Goal: Task Accomplishment & Management: Use online tool/utility

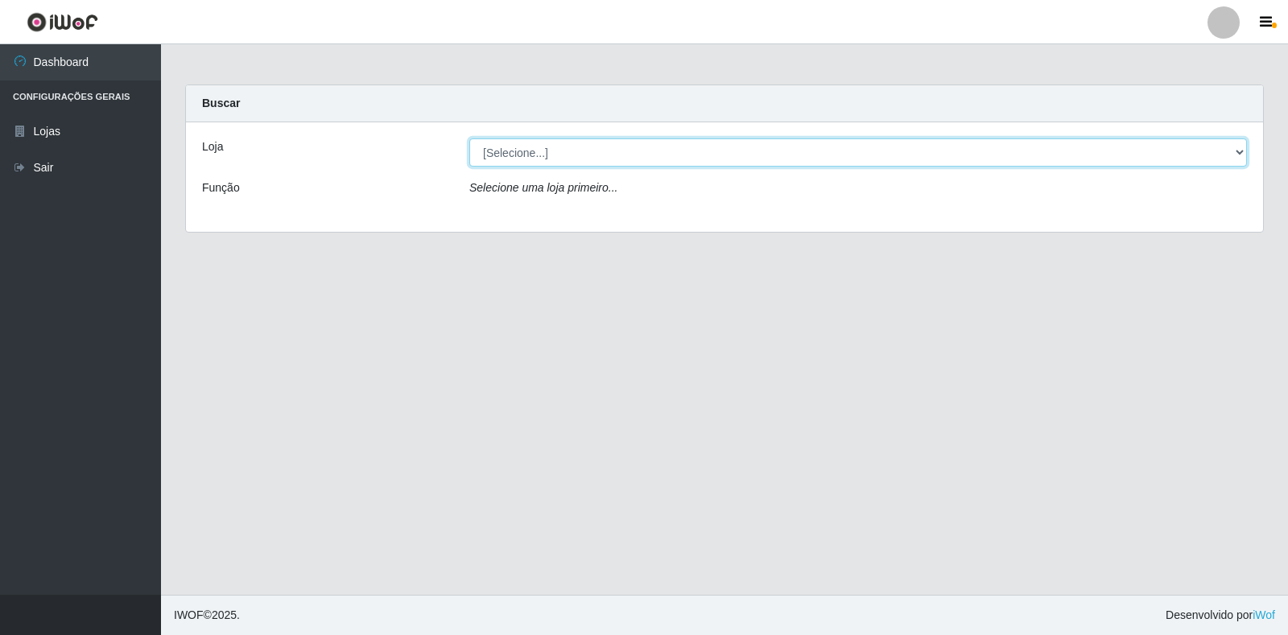
drag, startPoint x: 1235, startPoint y: 151, endPoint x: 1212, endPoint y: 147, distance: 22.8
click at [1235, 151] on select "[Selecione...] Extrabom - Loja 18 Goiabeiras" at bounding box center [858, 152] width 778 height 28
select select "501"
click at [469, 138] on select "[Selecione...] Extrabom - Loja 18 Goiabeiras" at bounding box center [858, 152] width 778 height 28
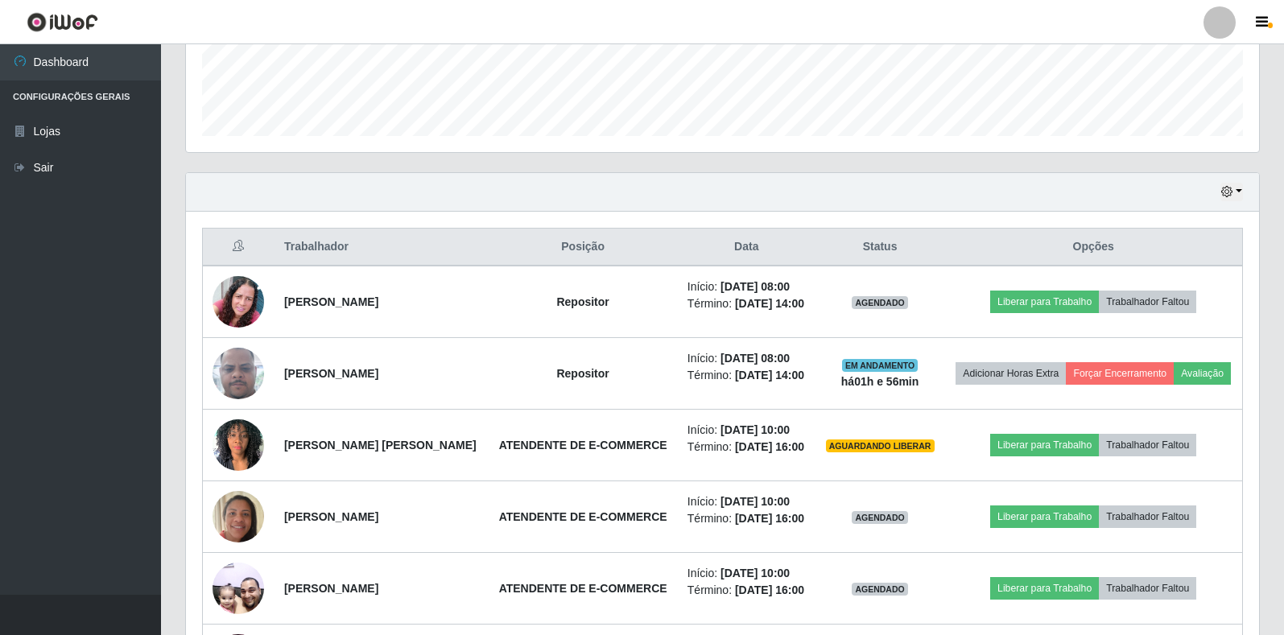
scroll to position [721, 0]
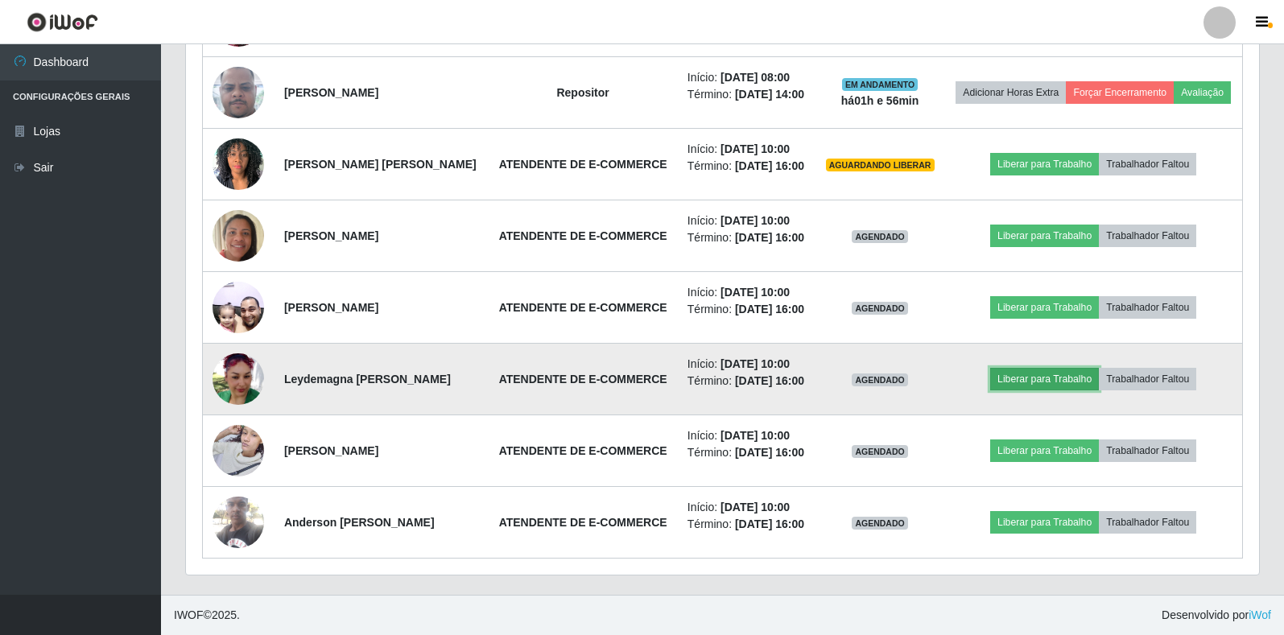
click at [1038, 378] on button "Liberar para Trabalho" at bounding box center [1044, 379] width 109 height 23
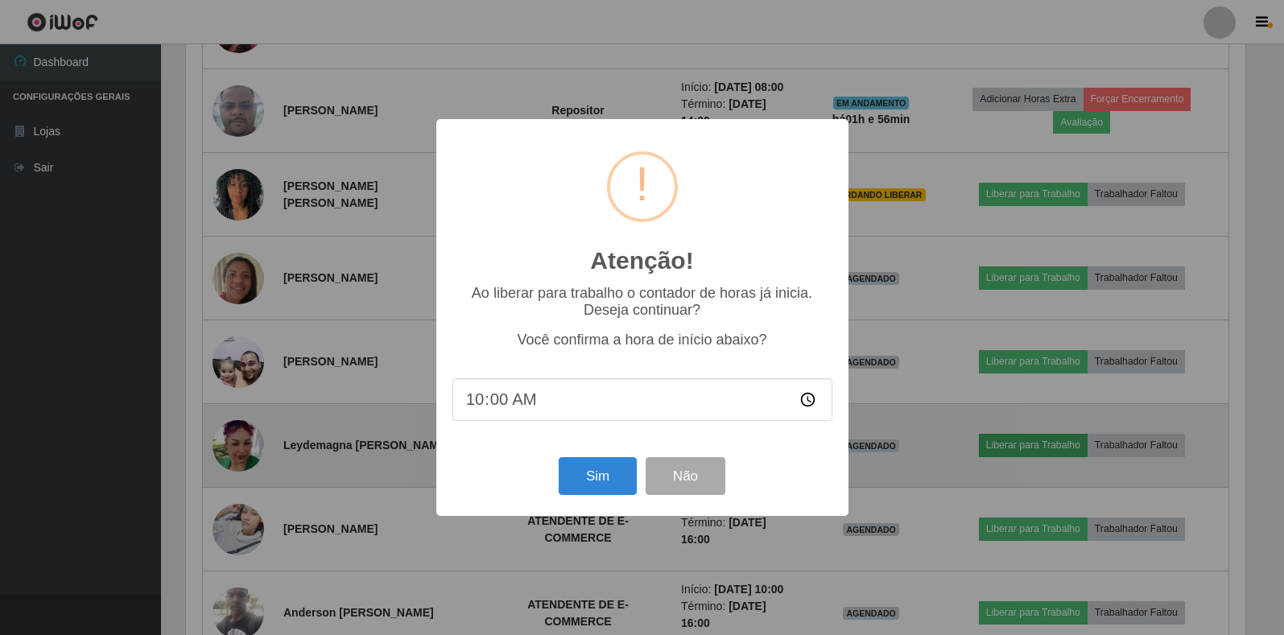
scroll to position [334, 1064]
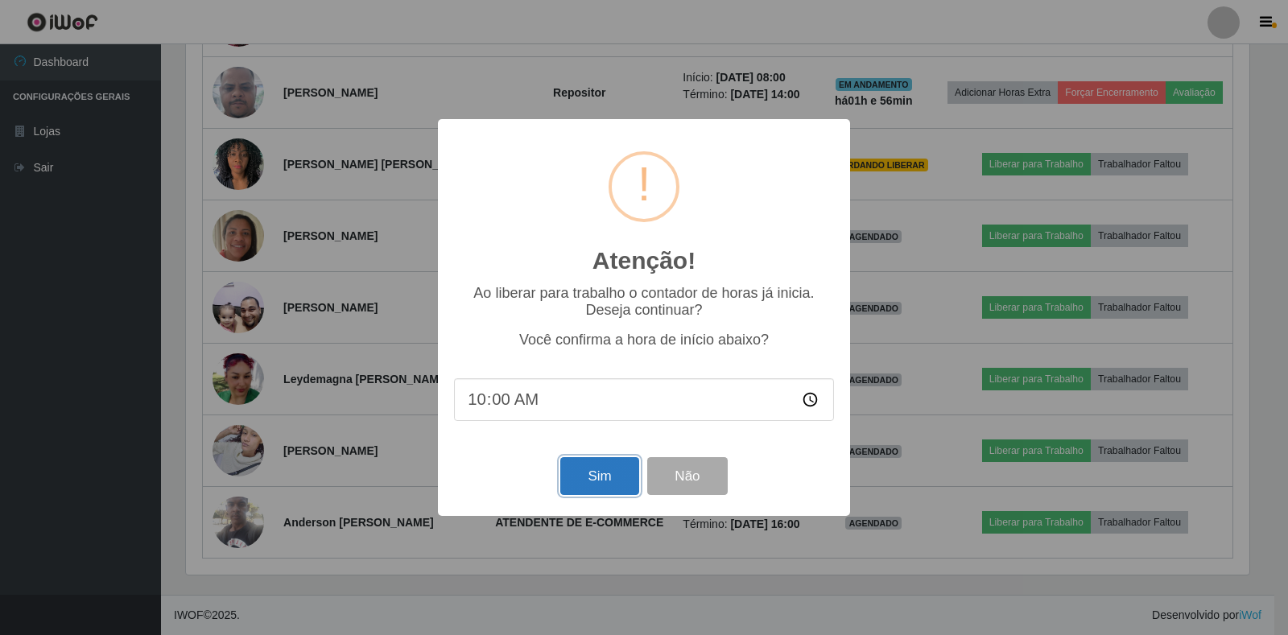
click at [609, 476] on button "Sim" at bounding box center [599, 476] width 78 height 38
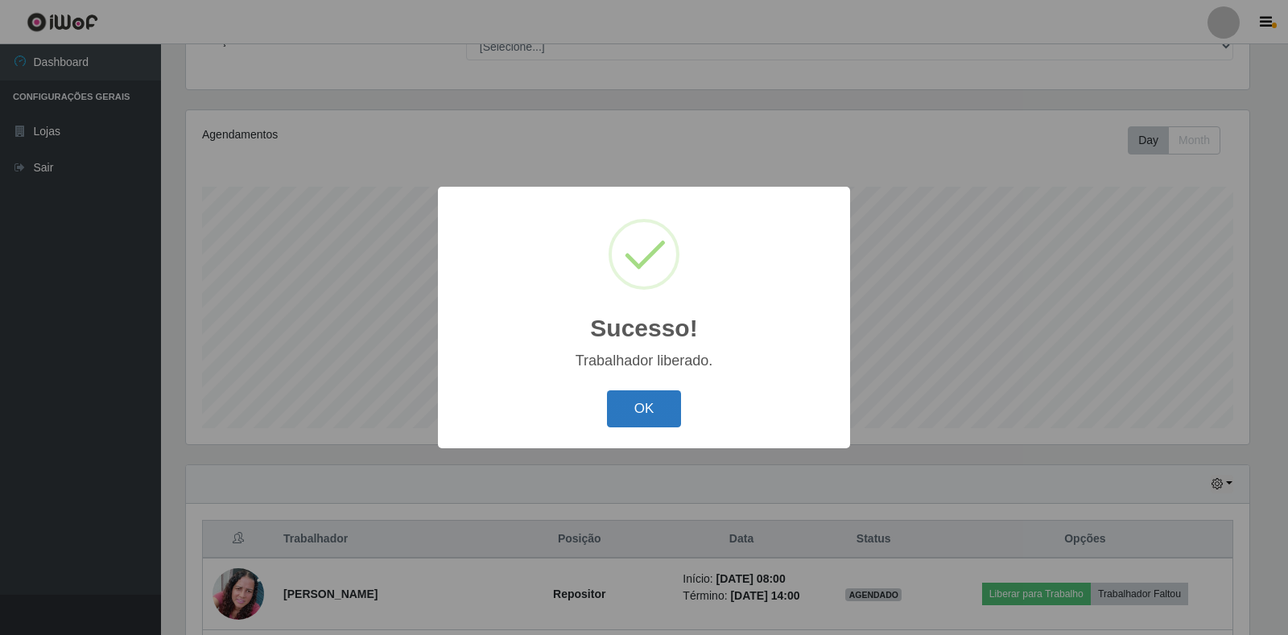
click at [632, 403] on button "OK" at bounding box center [644, 409] width 75 height 38
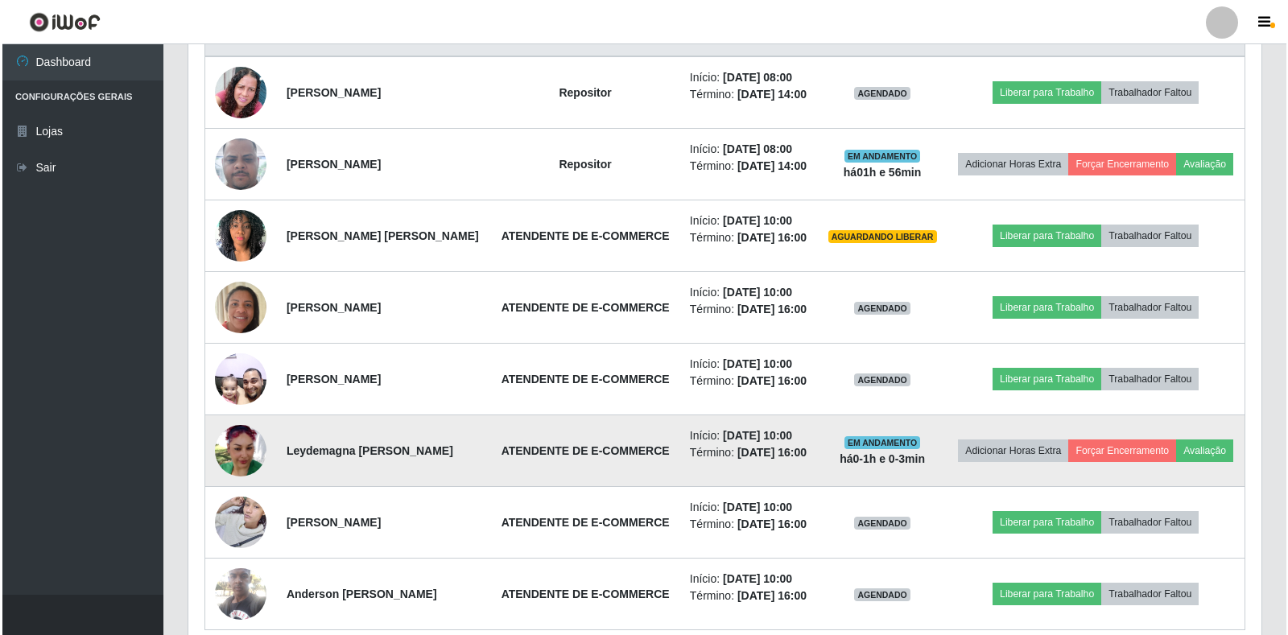
scroll to position [721, 0]
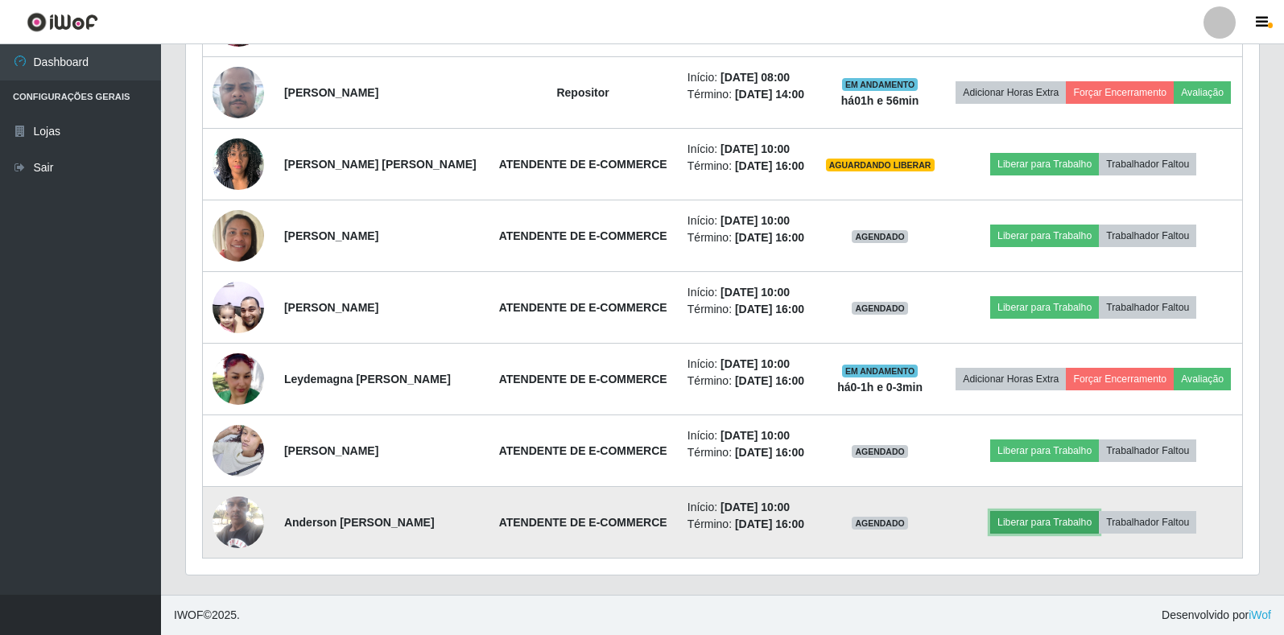
click at [1034, 522] on button "Liberar para Trabalho" at bounding box center [1044, 522] width 109 height 23
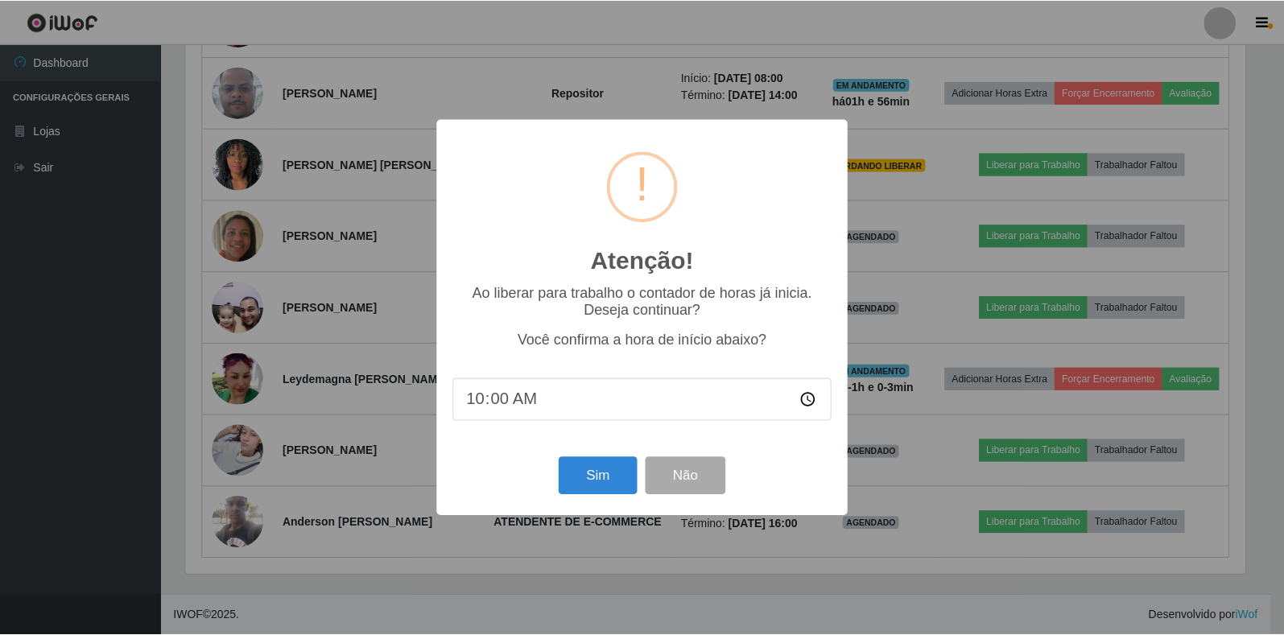
scroll to position [334, 1064]
click at [613, 486] on button "Sim" at bounding box center [599, 476] width 78 height 38
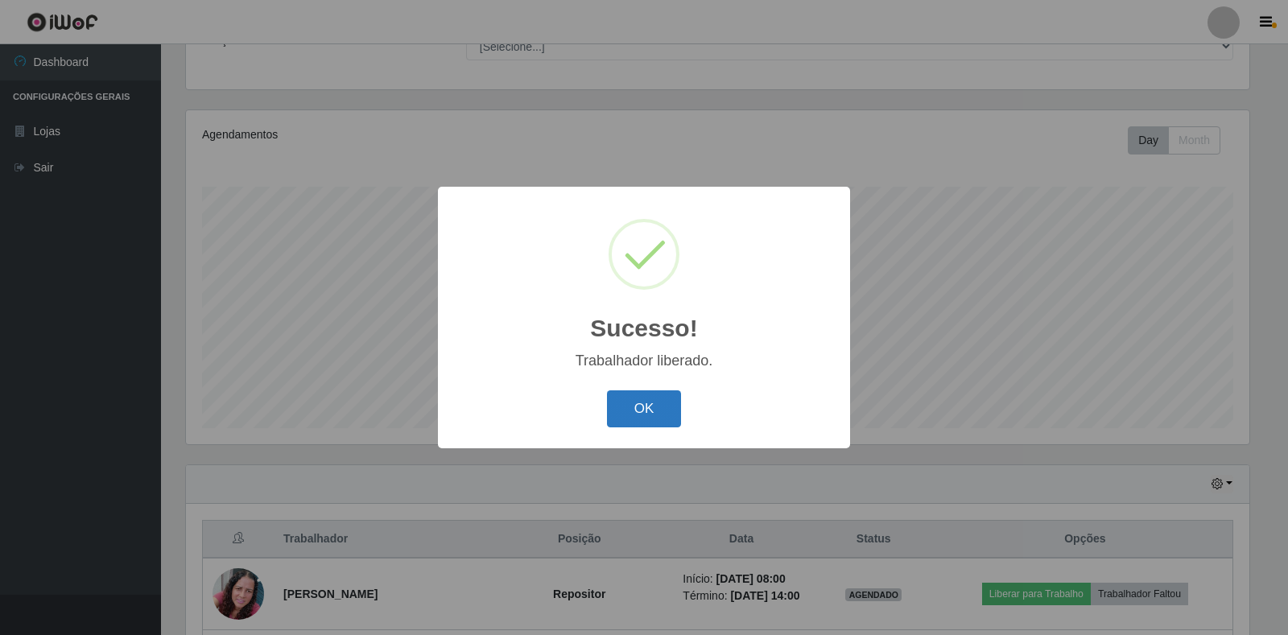
click at [652, 408] on button "OK" at bounding box center [644, 409] width 75 height 38
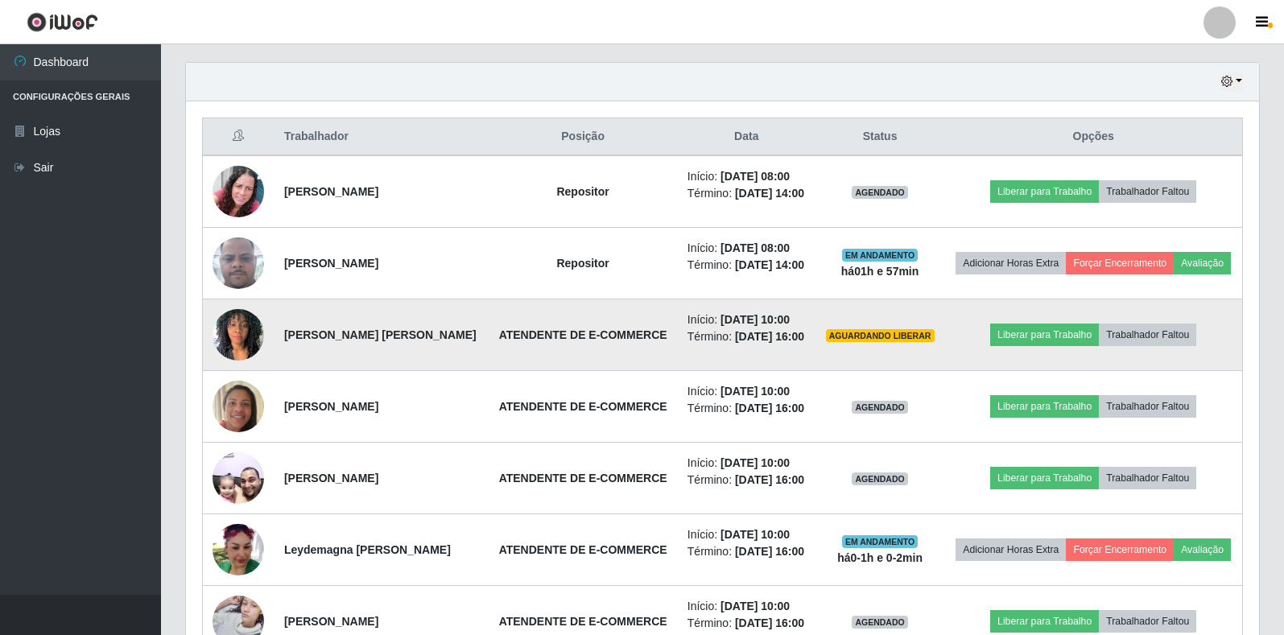
scroll to position [630, 0]
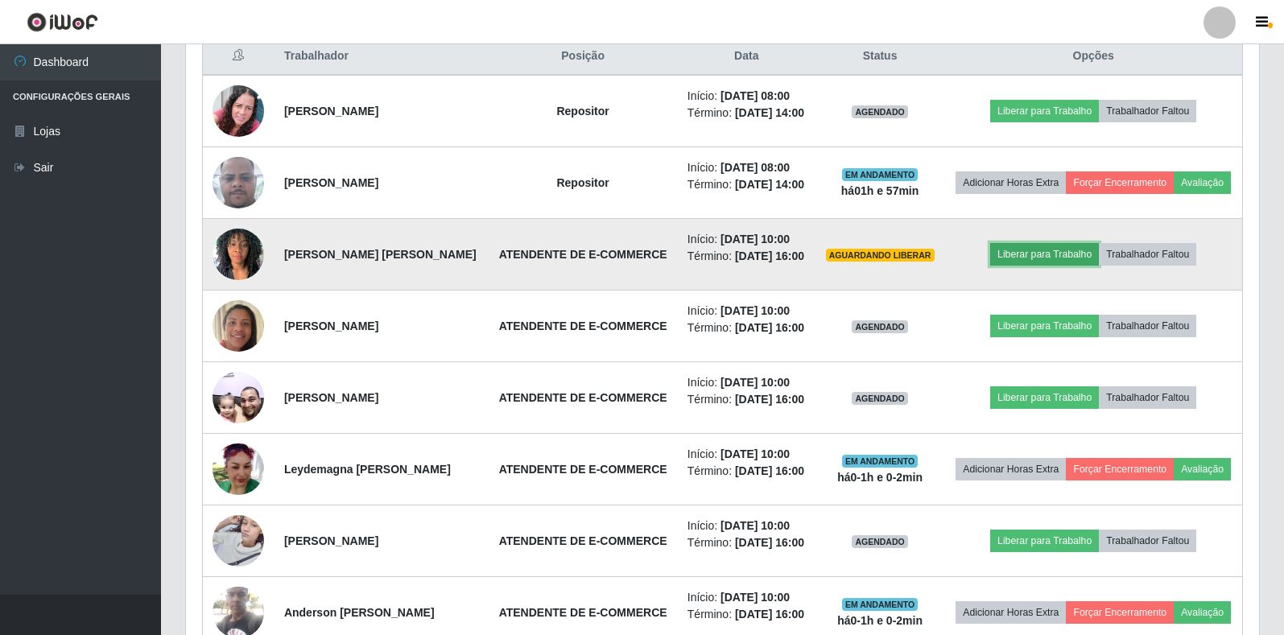
click at [1032, 256] on button "Liberar para Trabalho" at bounding box center [1044, 254] width 109 height 23
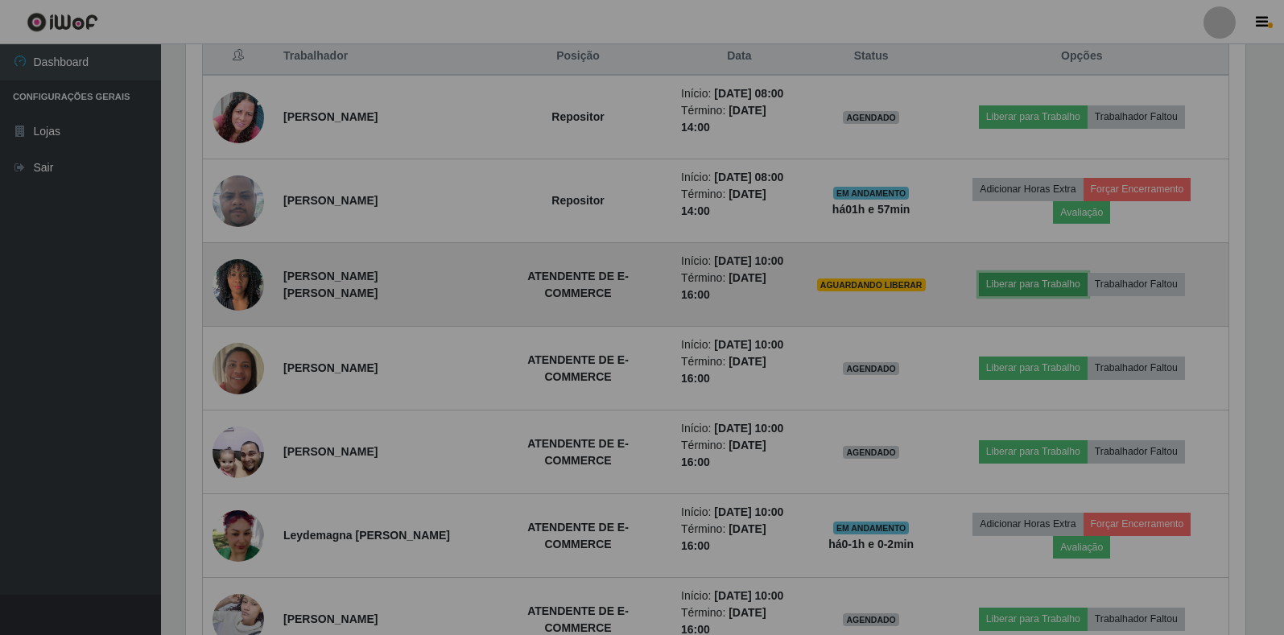
scroll to position [334, 1073]
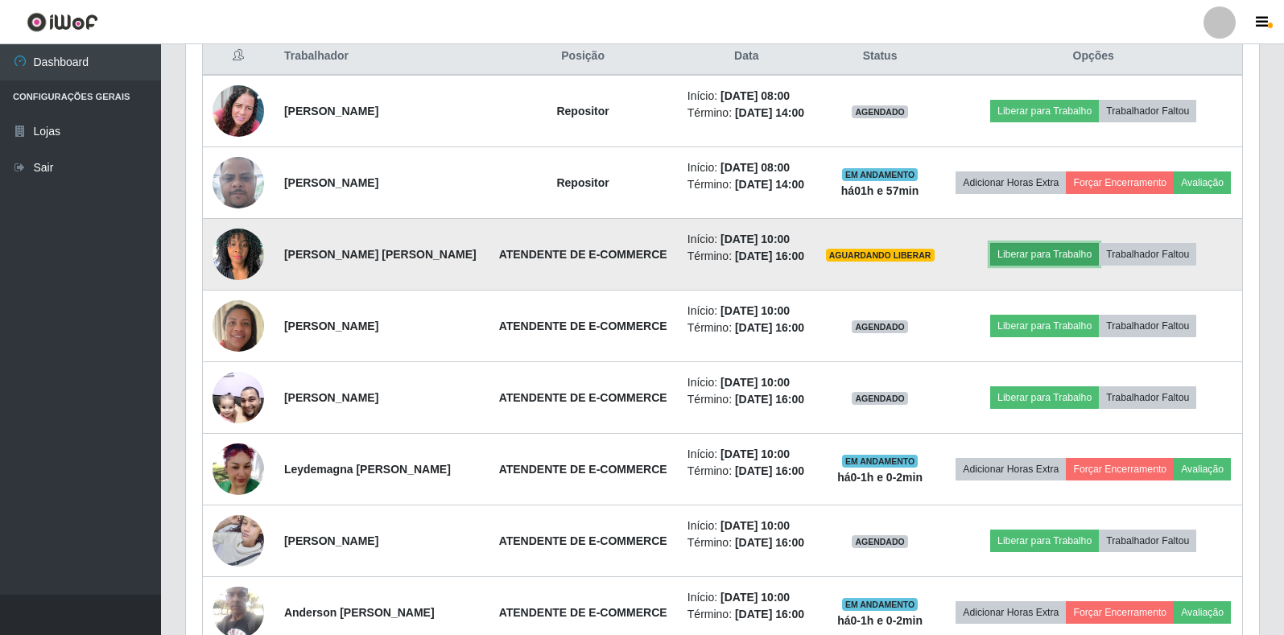
click at [1013, 249] on button "Liberar para Trabalho" at bounding box center [1044, 254] width 109 height 23
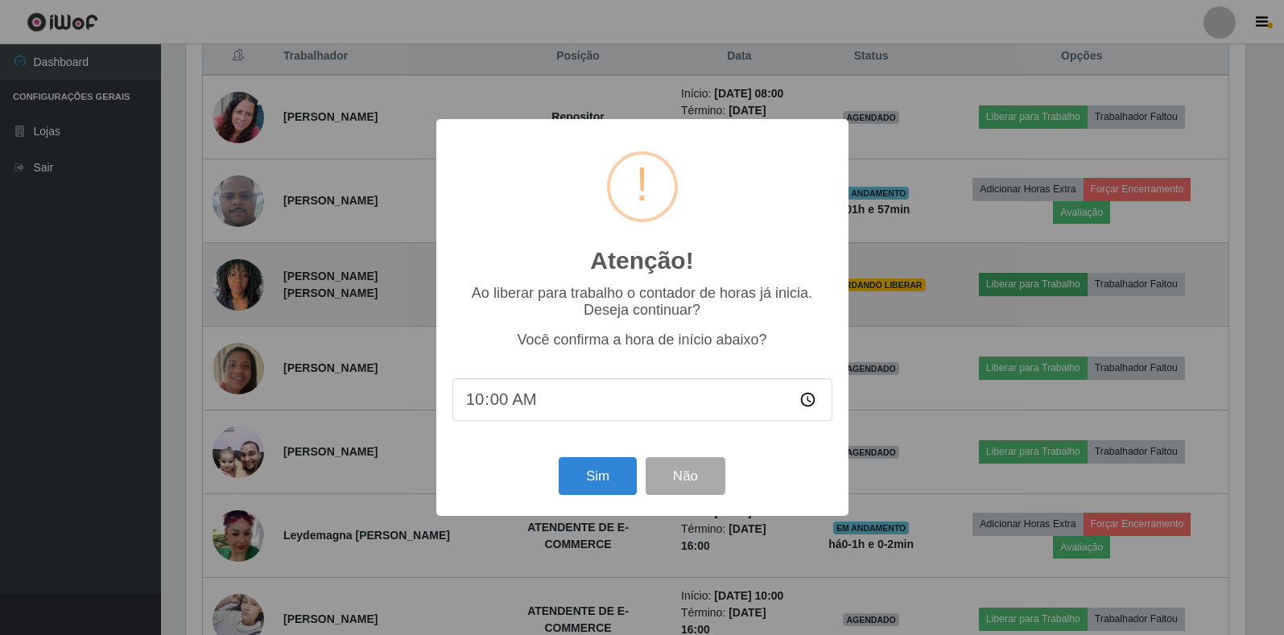
scroll to position [334, 1064]
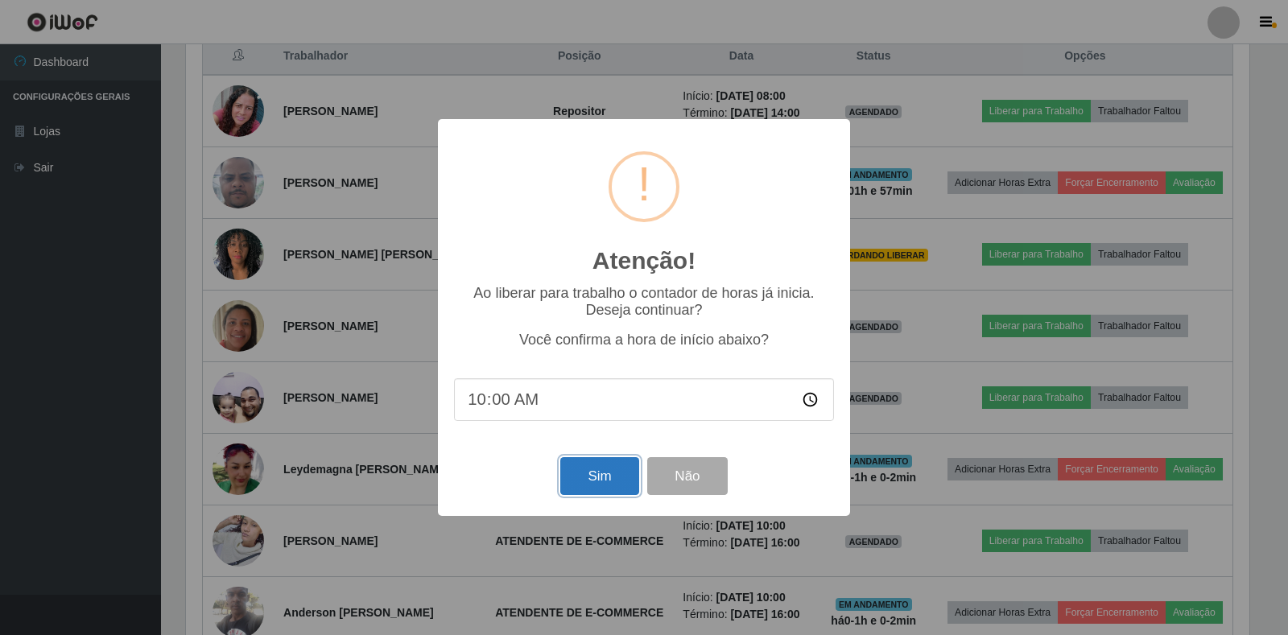
click at [601, 478] on button "Sim" at bounding box center [599, 476] width 78 height 38
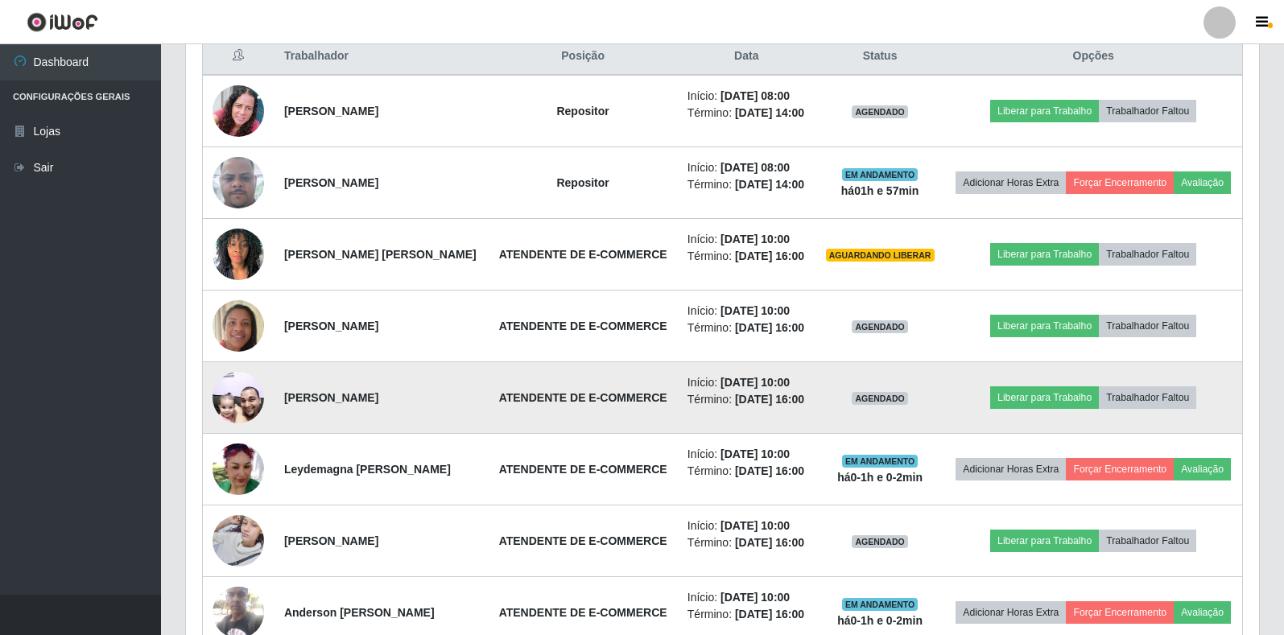
scroll to position [334, 1073]
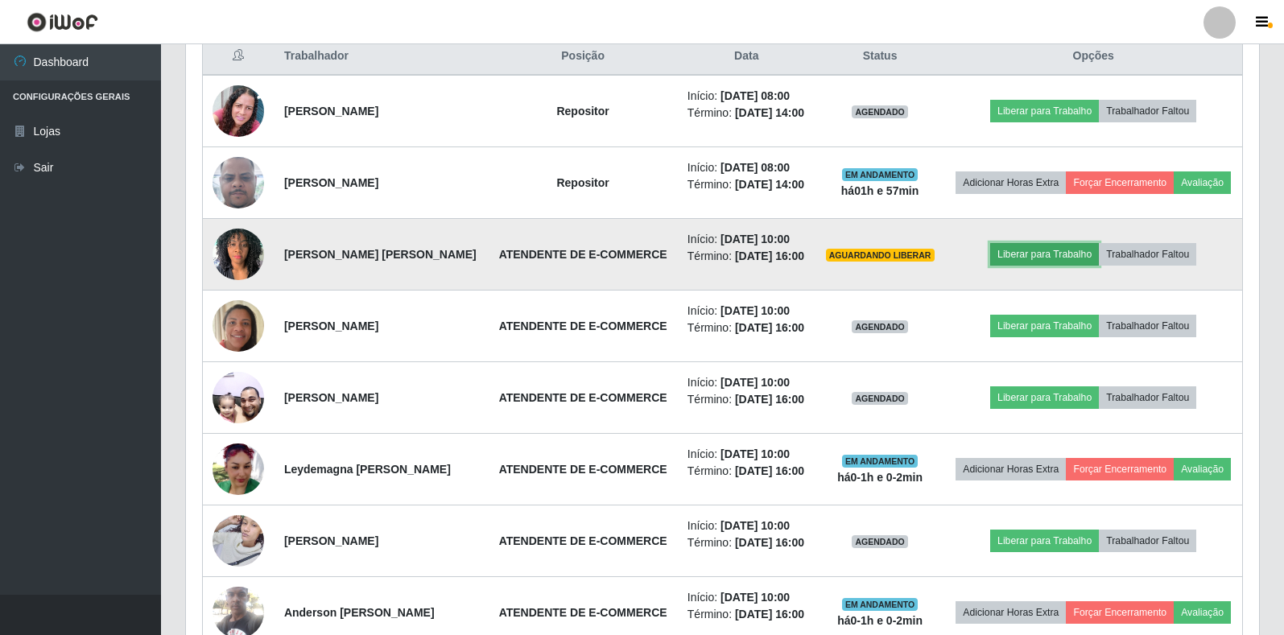
click at [1055, 247] on button "Liberar para Trabalho" at bounding box center [1044, 254] width 109 height 23
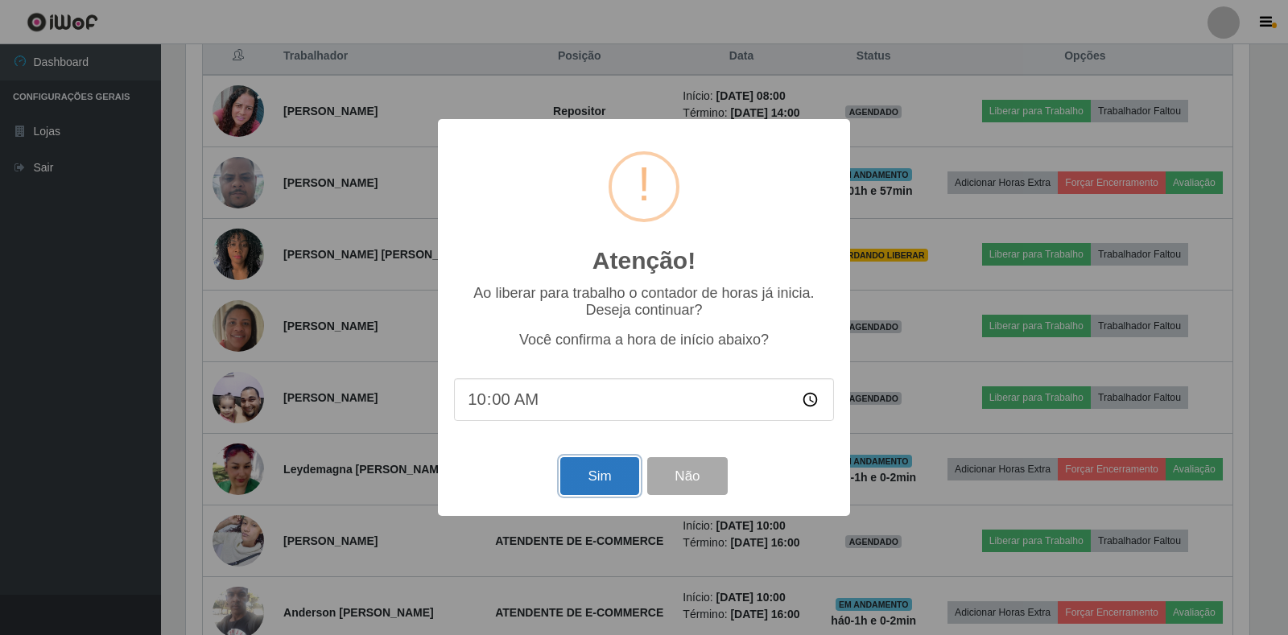
click at [578, 476] on button "Sim" at bounding box center [599, 476] width 78 height 38
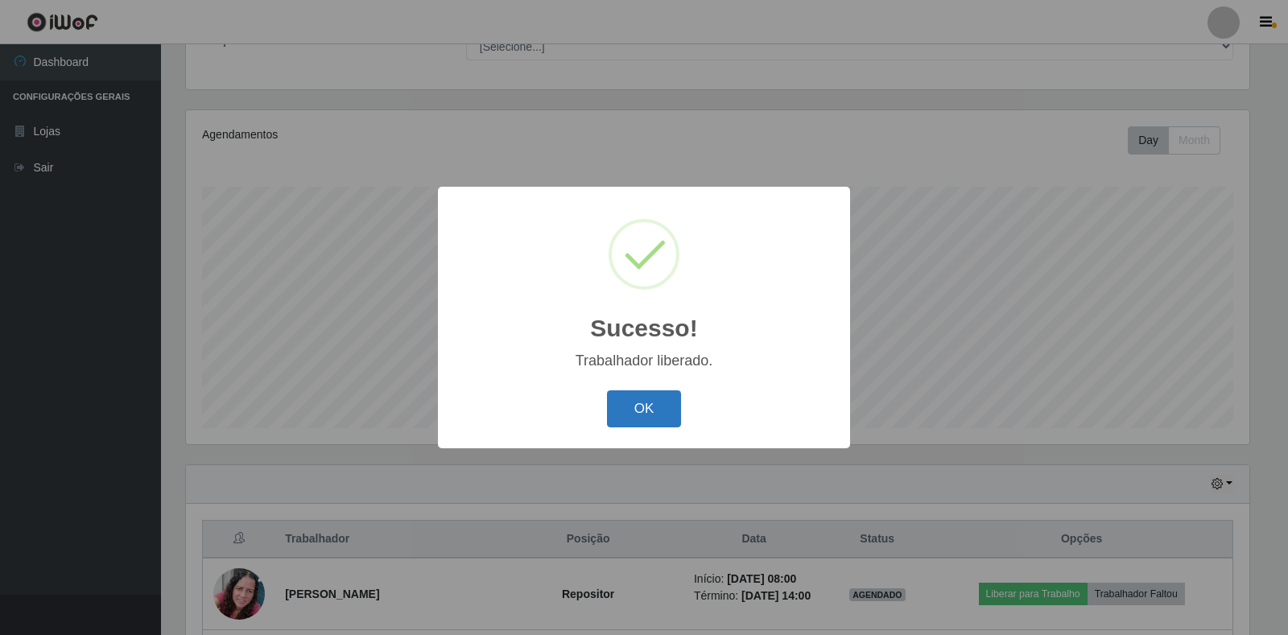
click at [642, 398] on button "OK" at bounding box center [644, 409] width 75 height 38
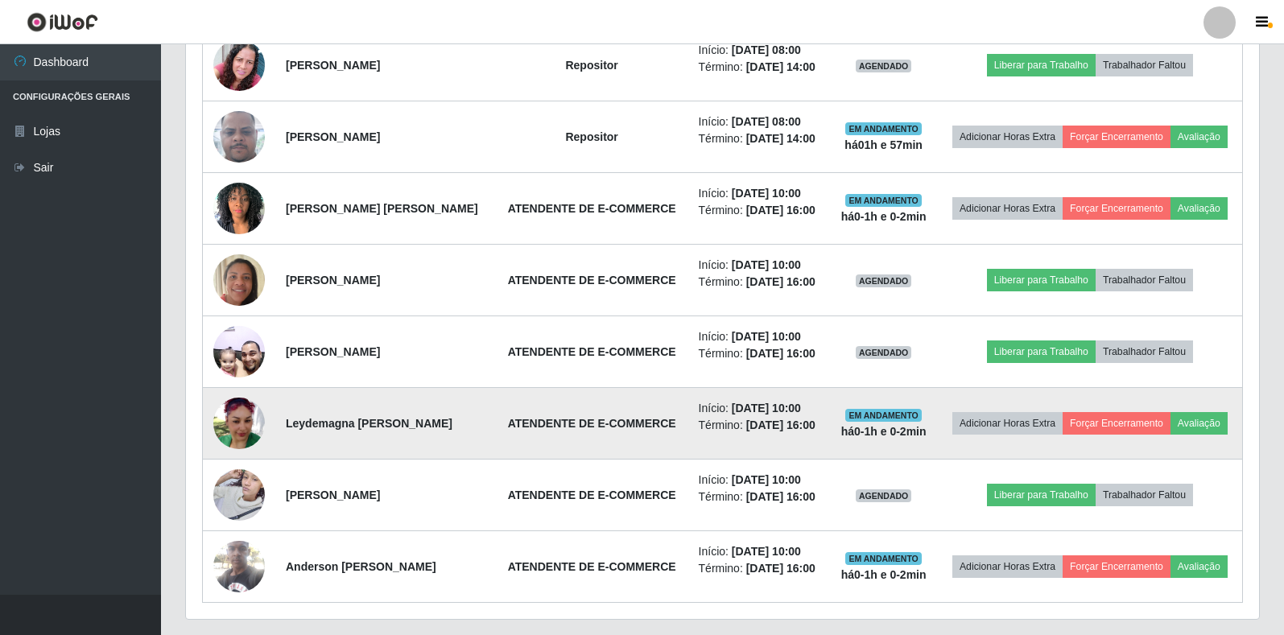
scroll to position [721, 0]
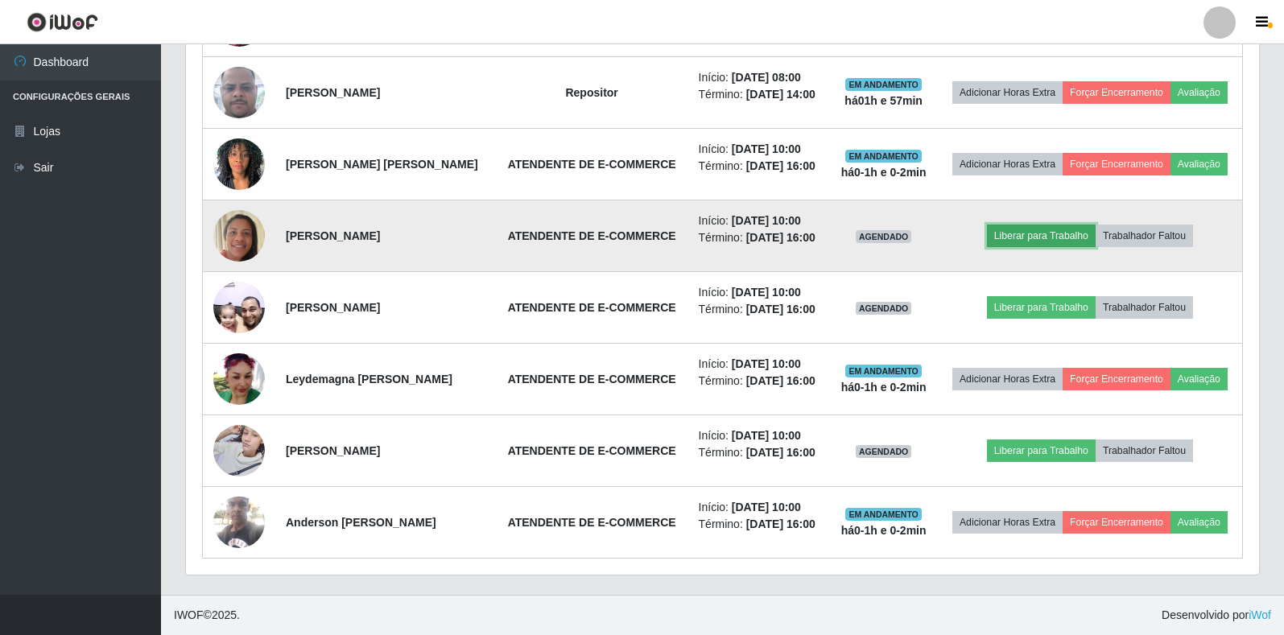
click at [1053, 232] on button "Liberar para Trabalho" at bounding box center [1041, 236] width 109 height 23
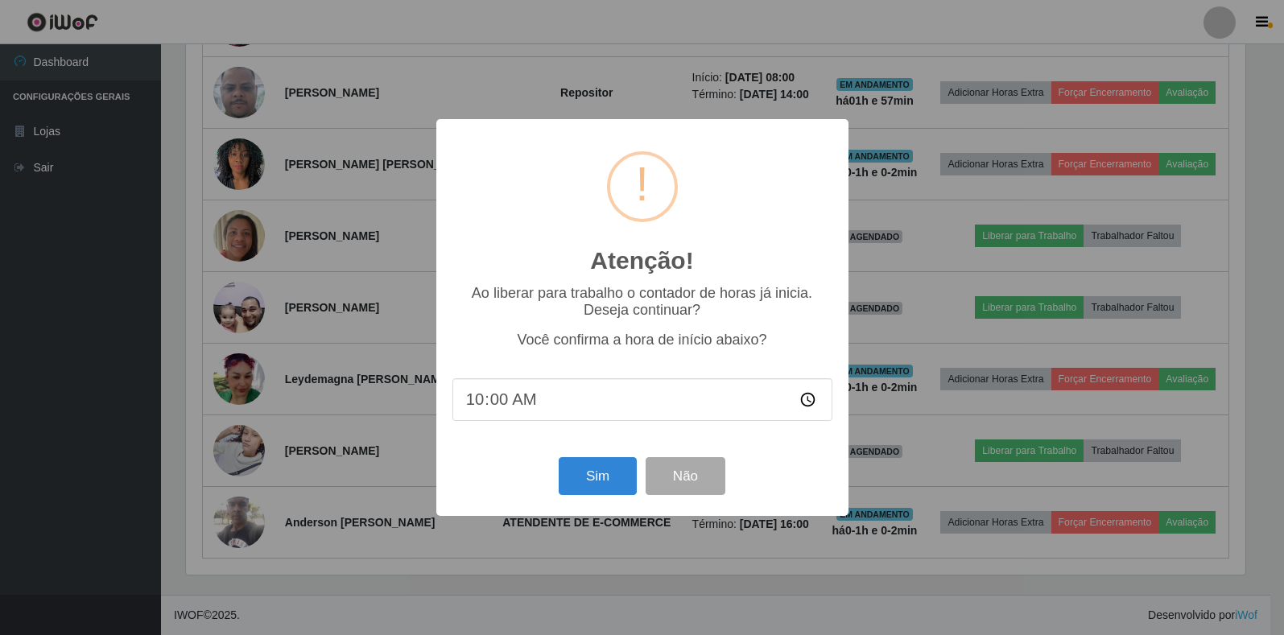
scroll to position [0, 0]
click at [591, 481] on button "Sim" at bounding box center [599, 476] width 78 height 38
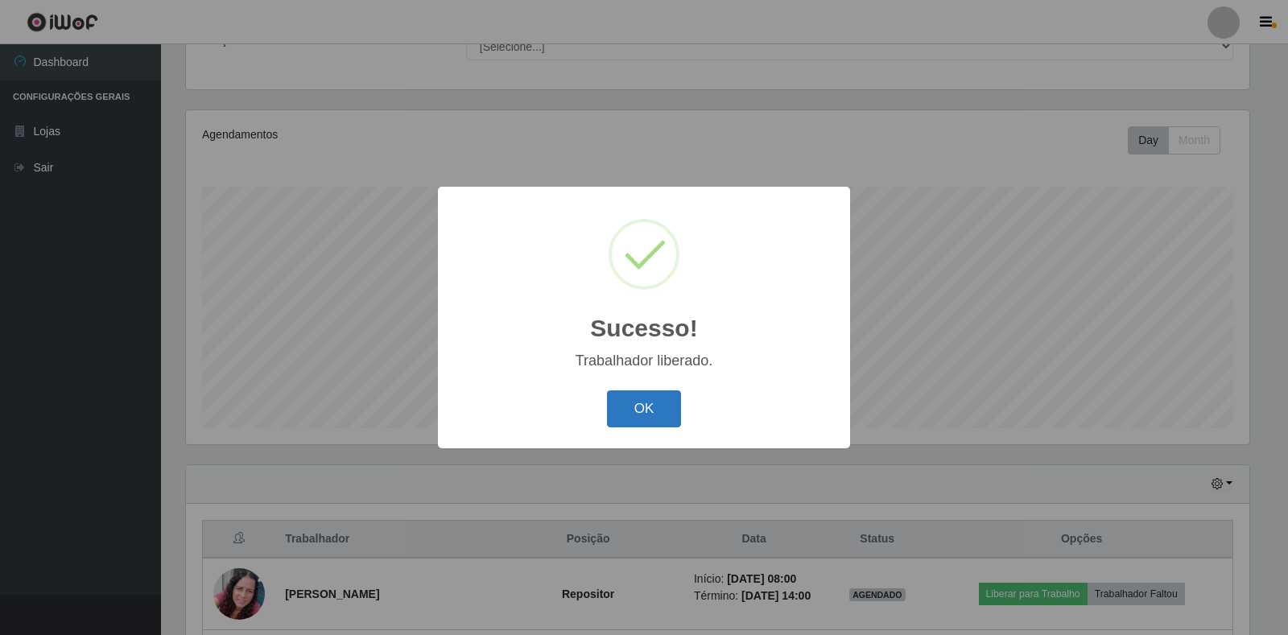
click at [657, 419] on button "OK" at bounding box center [644, 409] width 75 height 38
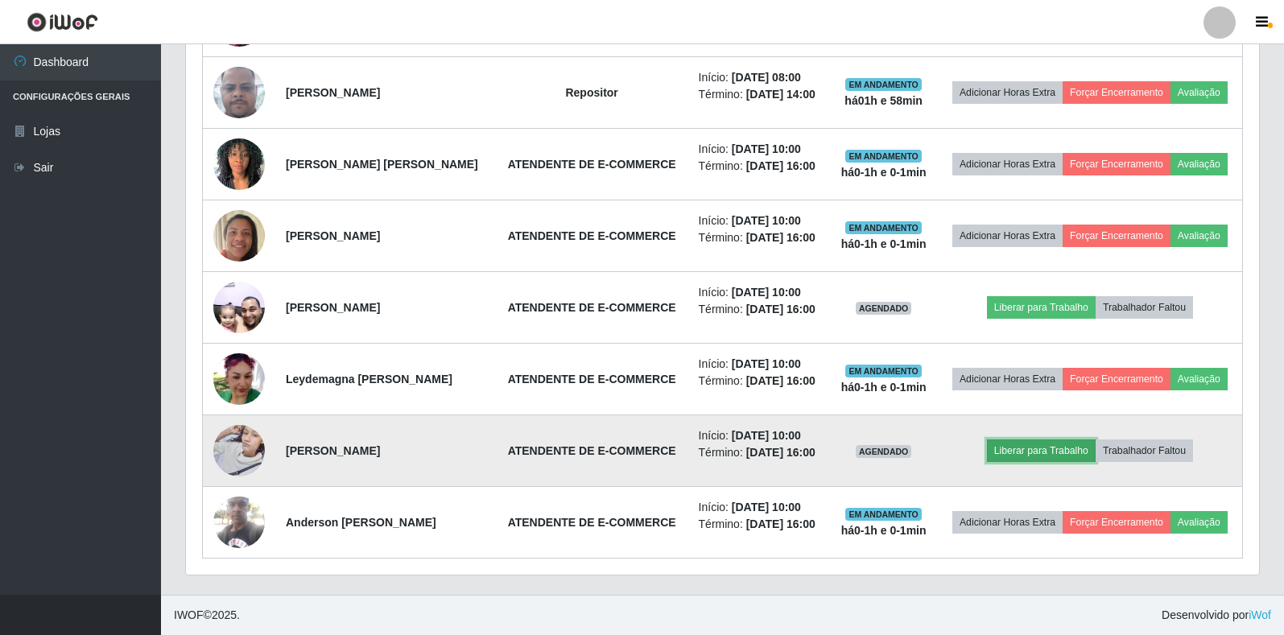
click at [1016, 460] on button "Liberar para Trabalho" at bounding box center [1041, 451] width 109 height 23
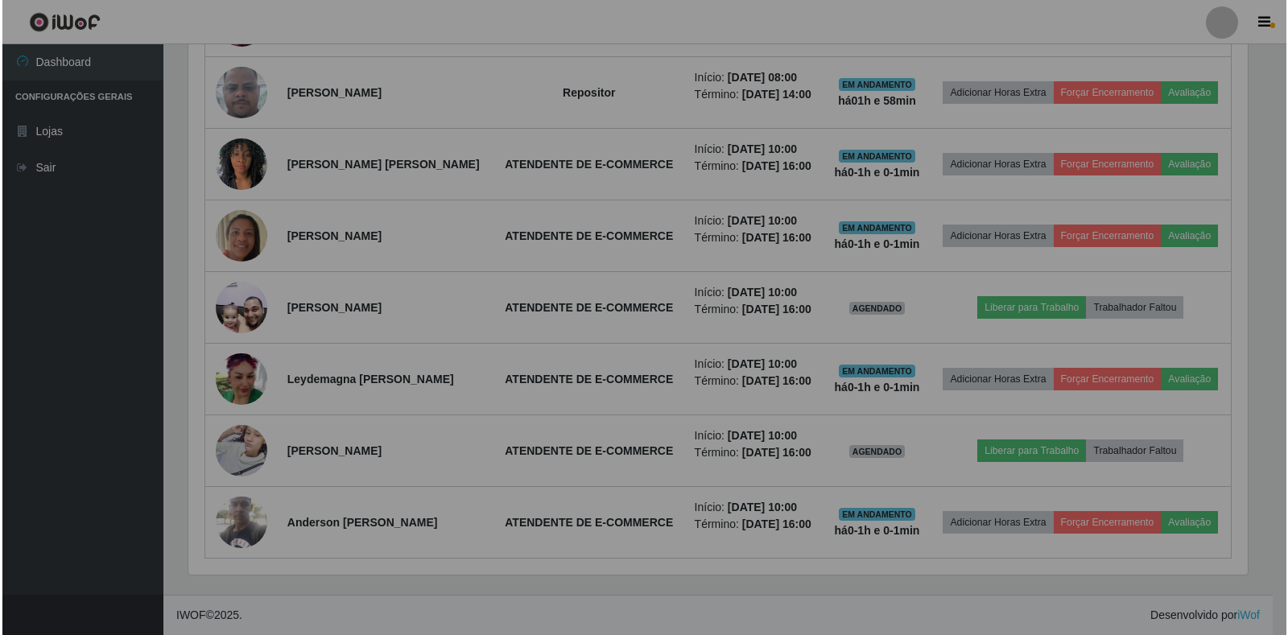
scroll to position [804745, 804016]
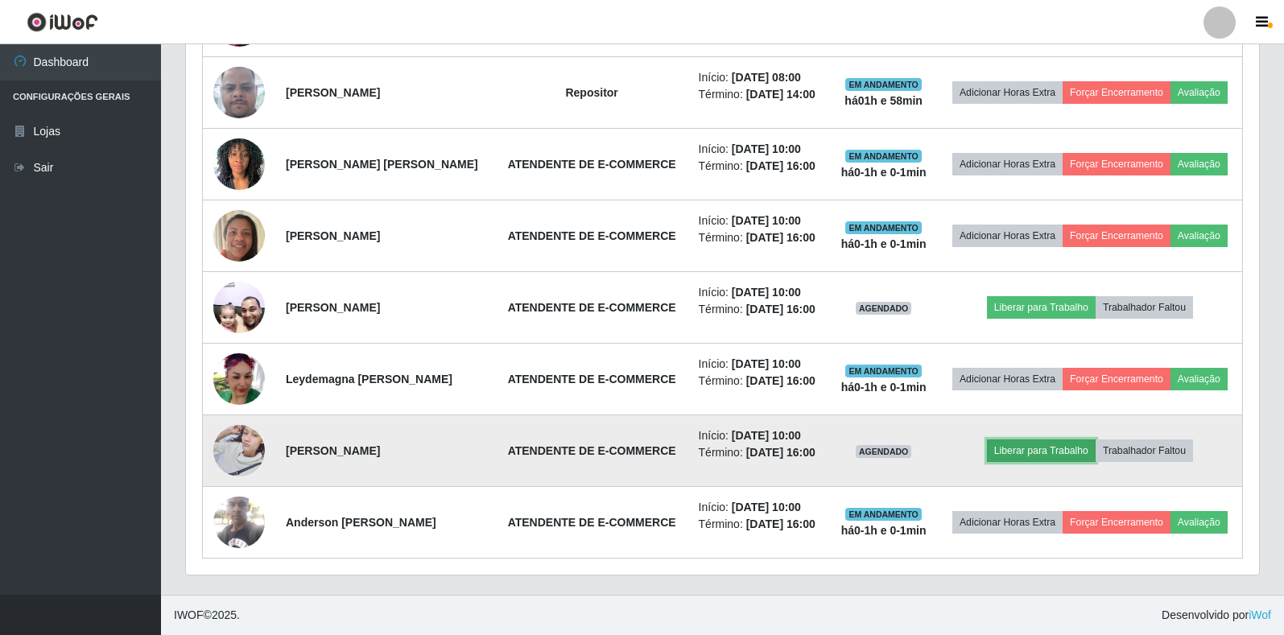
click at [1031, 453] on button "Liberar para Trabalho" at bounding box center [1041, 451] width 109 height 23
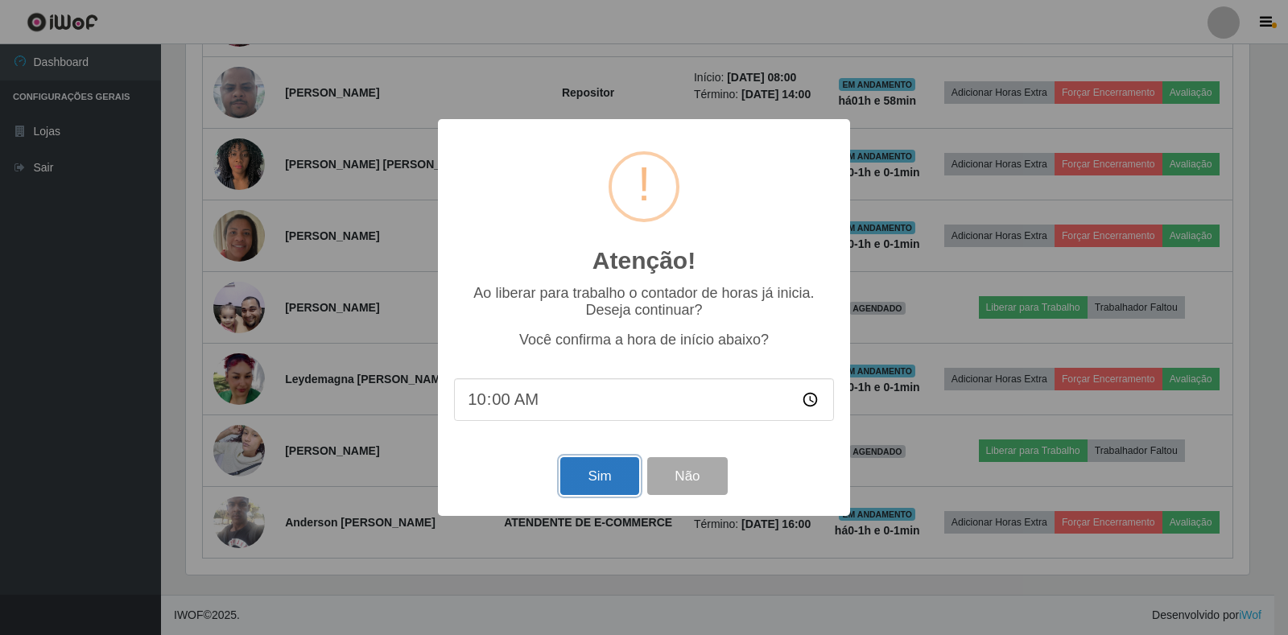
click at [612, 475] on button "Sim" at bounding box center [599, 476] width 78 height 38
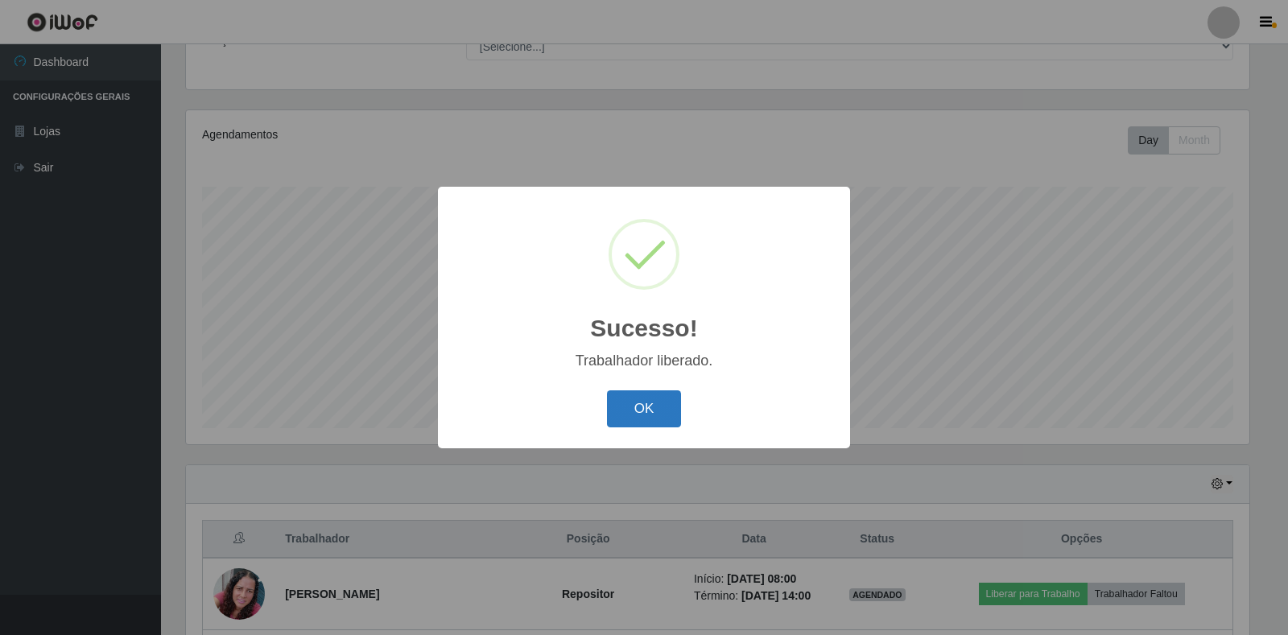
click at [637, 391] on div "OK Cancel" at bounding box center [644, 409] width 380 height 46
click at [665, 403] on button "OK" at bounding box center [644, 409] width 75 height 38
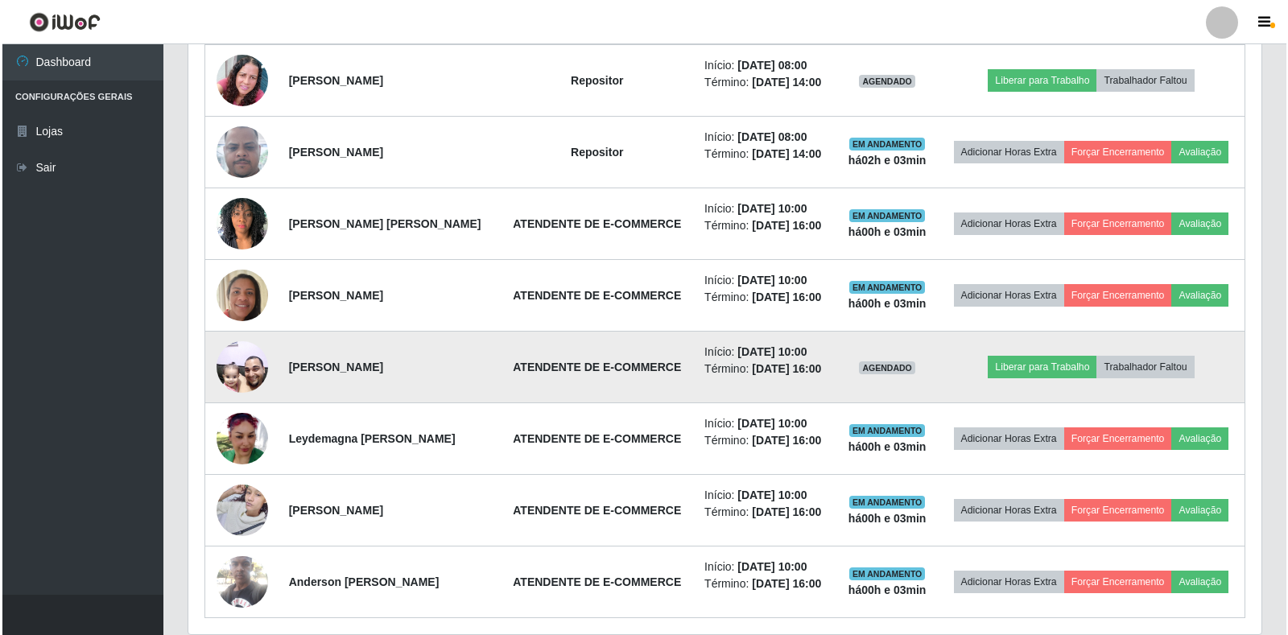
scroll to position [721, 0]
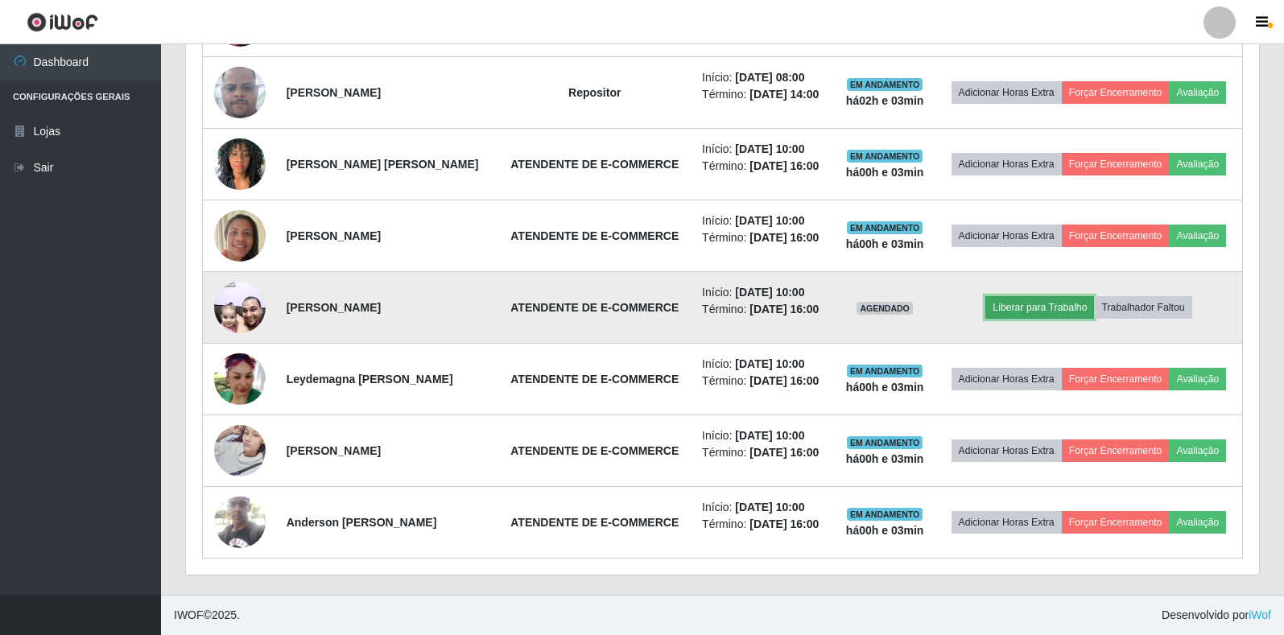
click at [1048, 306] on button "Liberar para Trabalho" at bounding box center [1039, 307] width 109 height 23
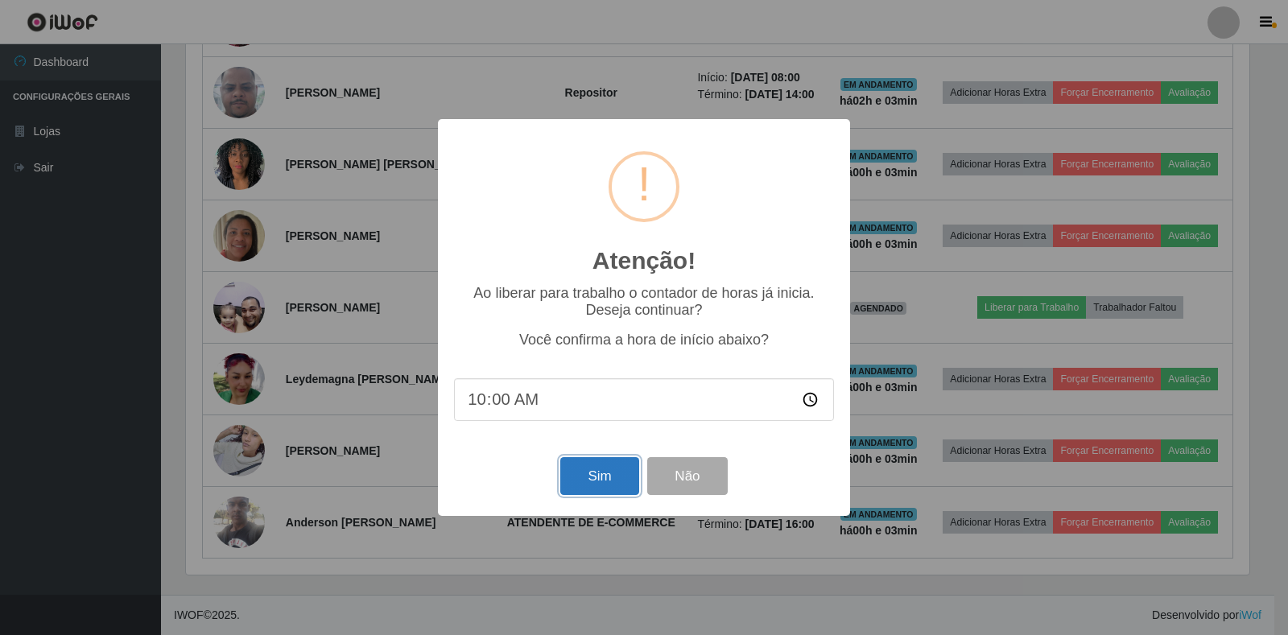
click at [610, 489] on button "Sim" at bounding box center [599, 476] width 78 height 38
